Goal: Task Accomplishment & Management: Use online tool/utility

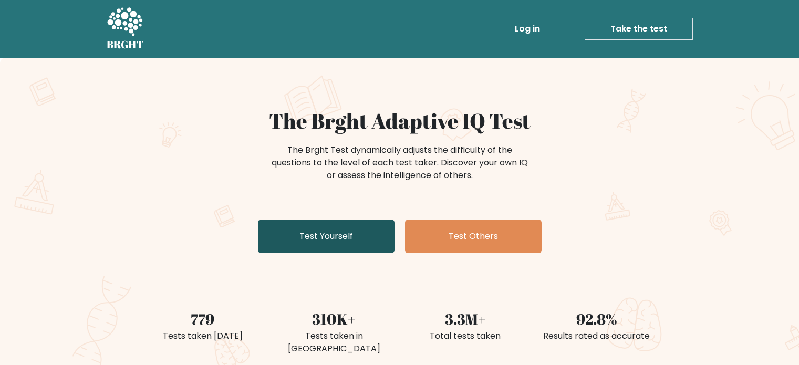
scroll to position [83, 0]
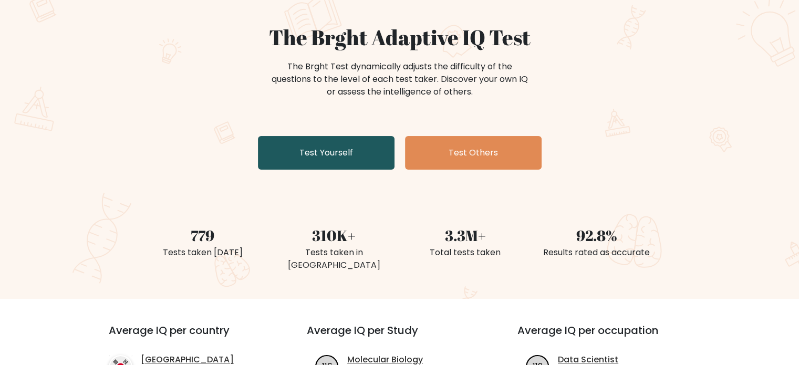
click at [350, 153] on link "Test Yourself" at bounding box center [326, 153] width 136 height 34
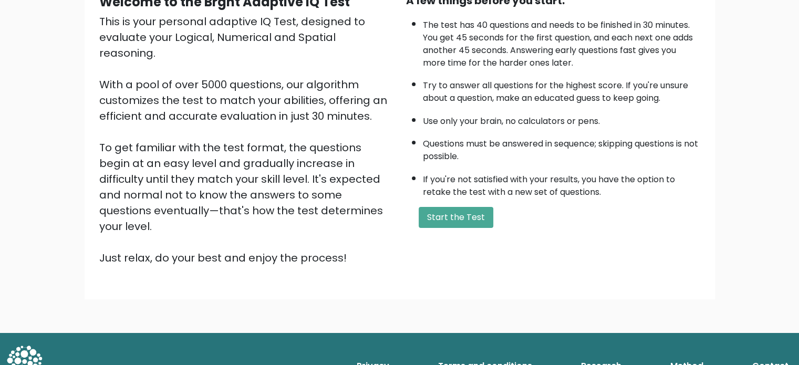
scroll to position [115, 0]
click at [485, 219] on button "Start the Test" at bounding box center [455, 217] width 75 height 21
